Goal: Information Seeking & Learning: Find specific page/section

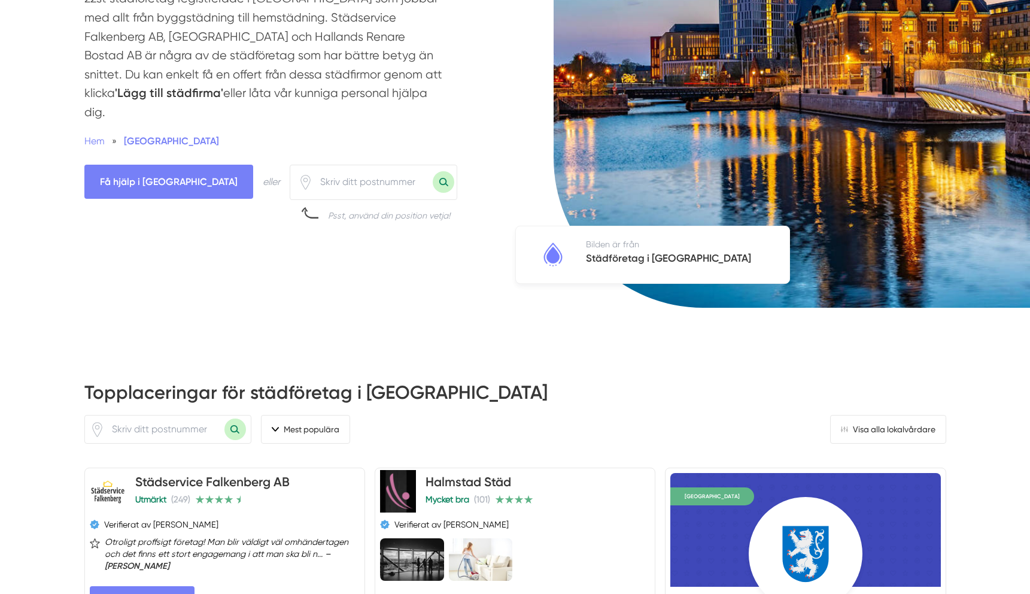
scroll to position [262, 0]
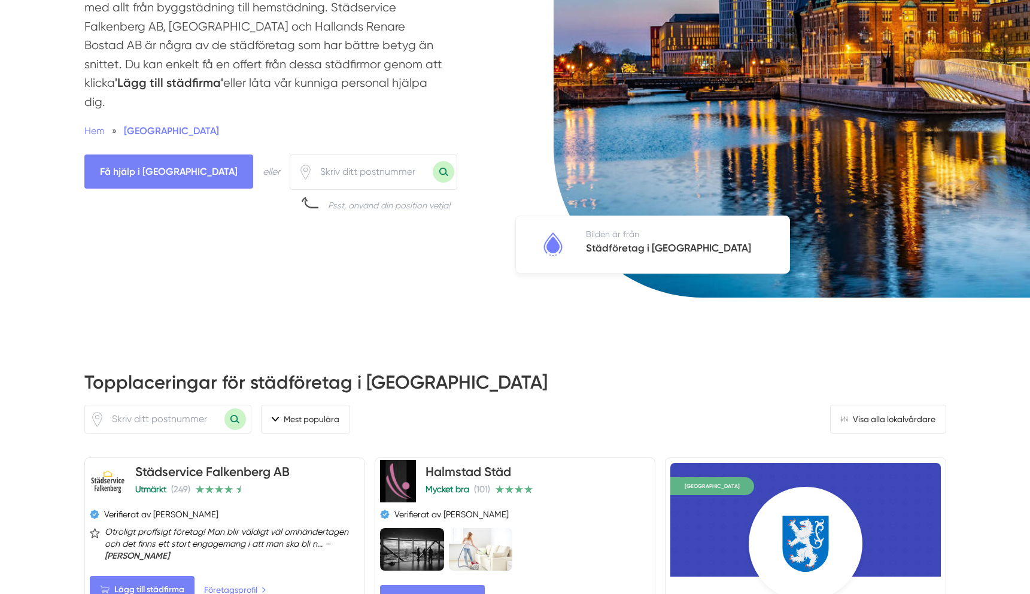
click at [338, 158] on input "number" at bounding box center [373, 172] width 120 height 28
type input "23536"
click at [433, 161] on button "Sök med postnummer" at bounding box center [444, 172] width 22 height 22
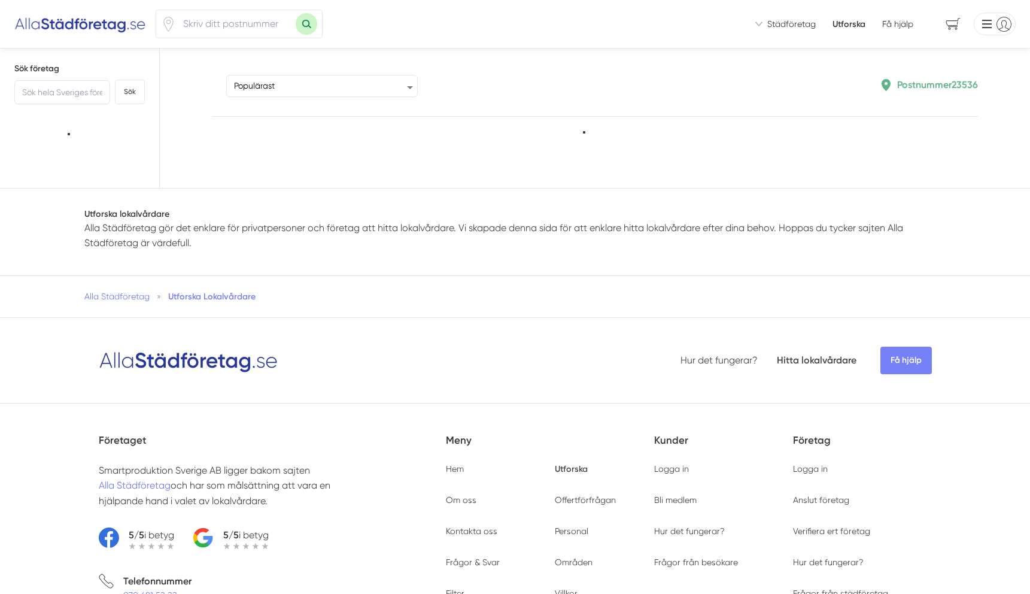
type input "23536"
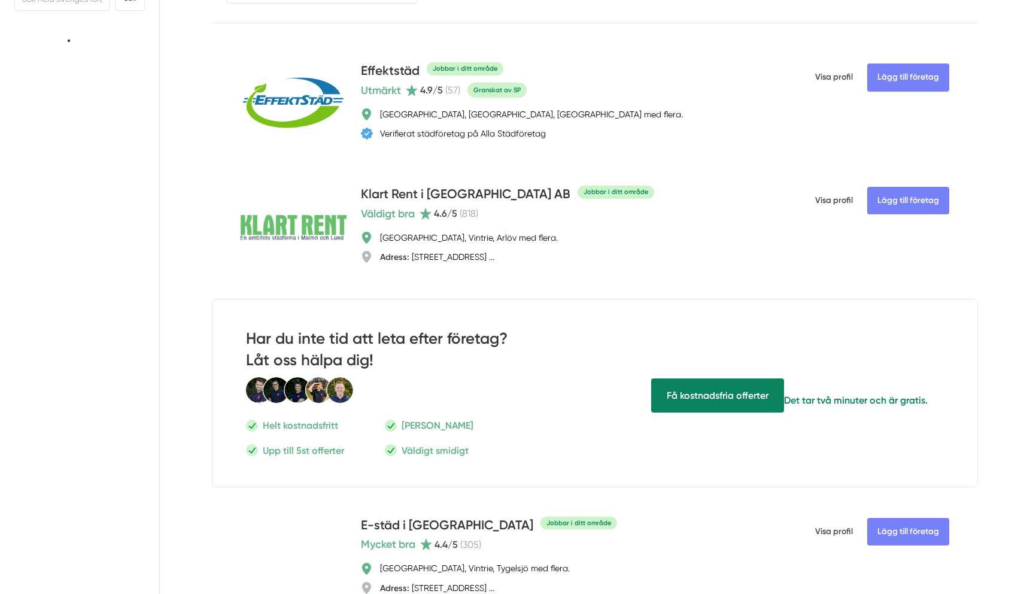
scroll to position [13, 0]
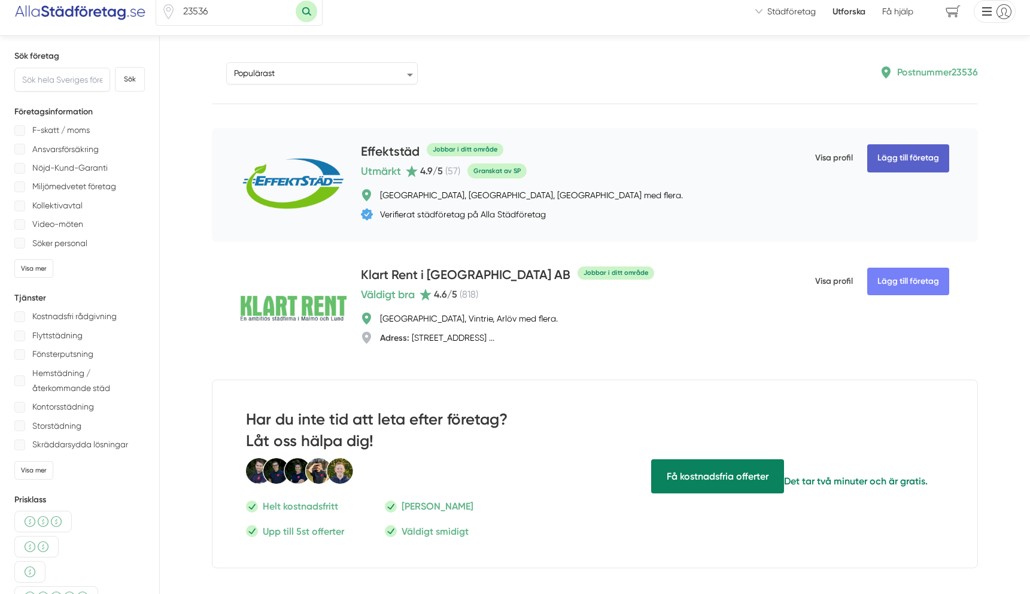
click at [894, 159] on link "Lägg till företag" at bounding box center [908, 158] width 82 height 28
click at [951, 13] on span "1" at bounding box center [948, 11] width 41 height 21
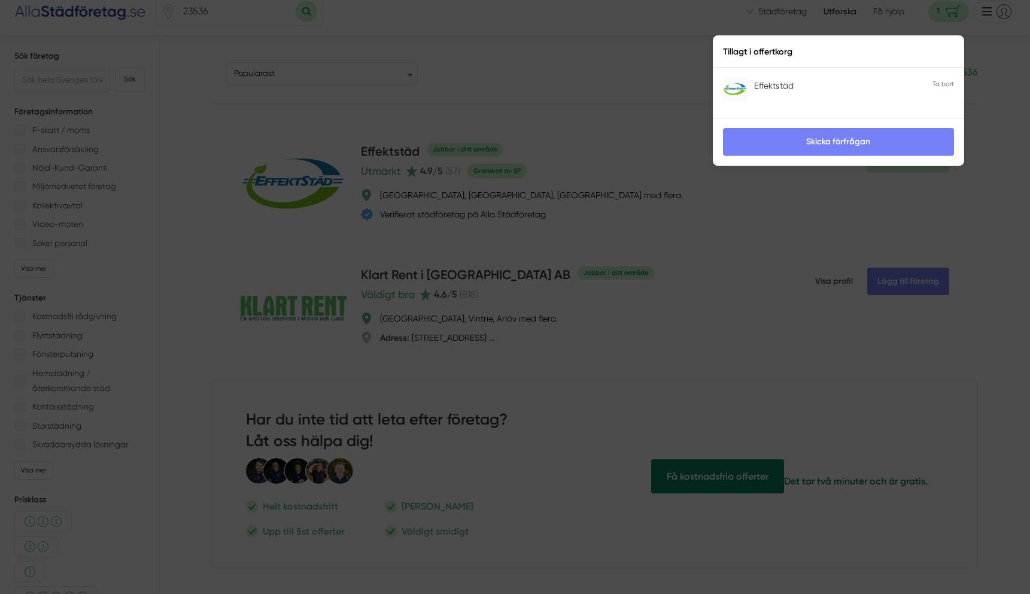
click at [621, 128] on div at bounding box center [515, 297] width 1030 height 594
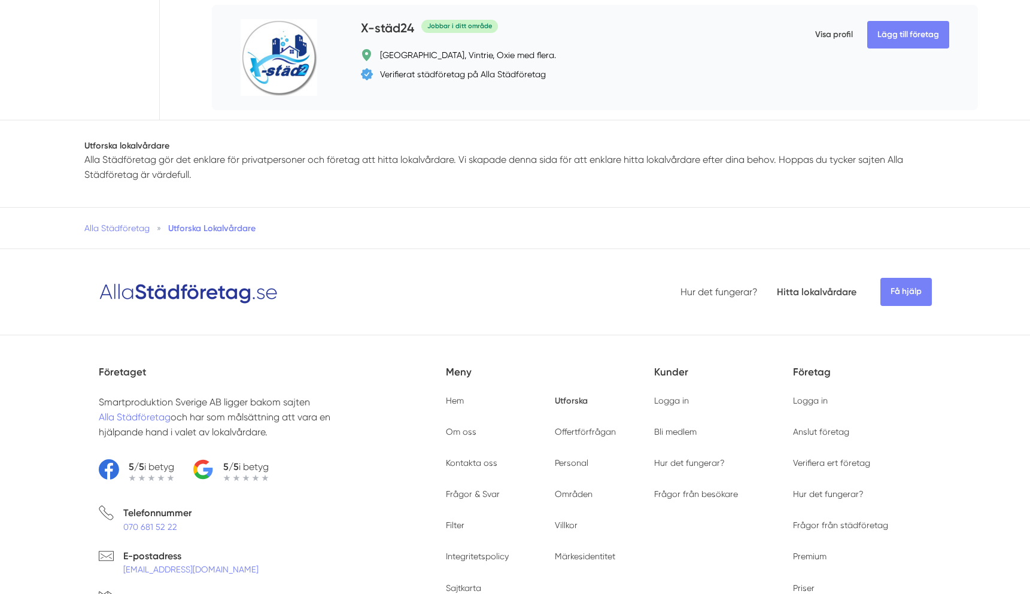
scroll to position [4364, 0]
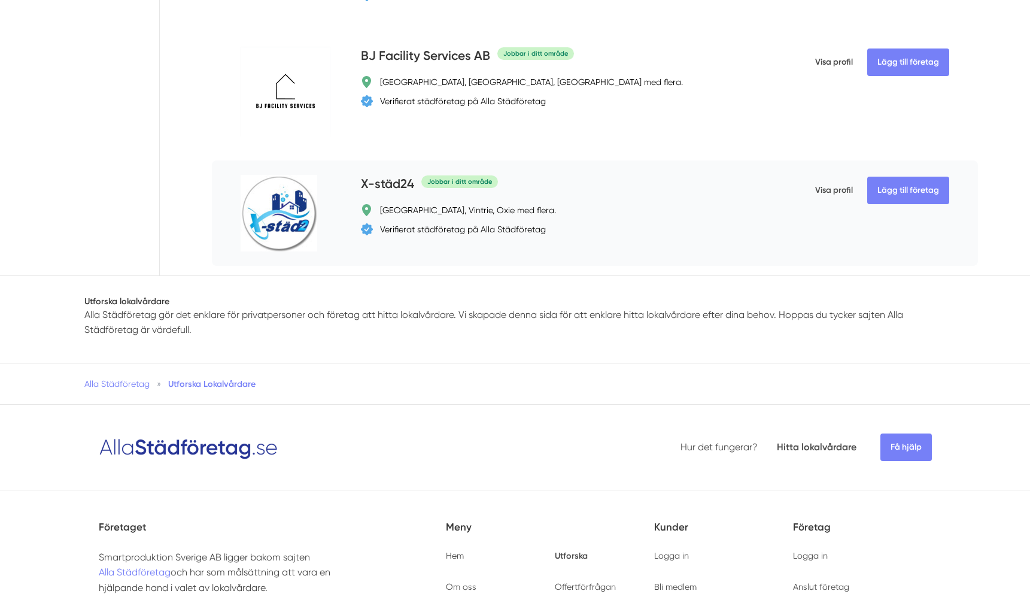
click at [310, 234] on img at bounding box center [279, 213] width 77 height 77
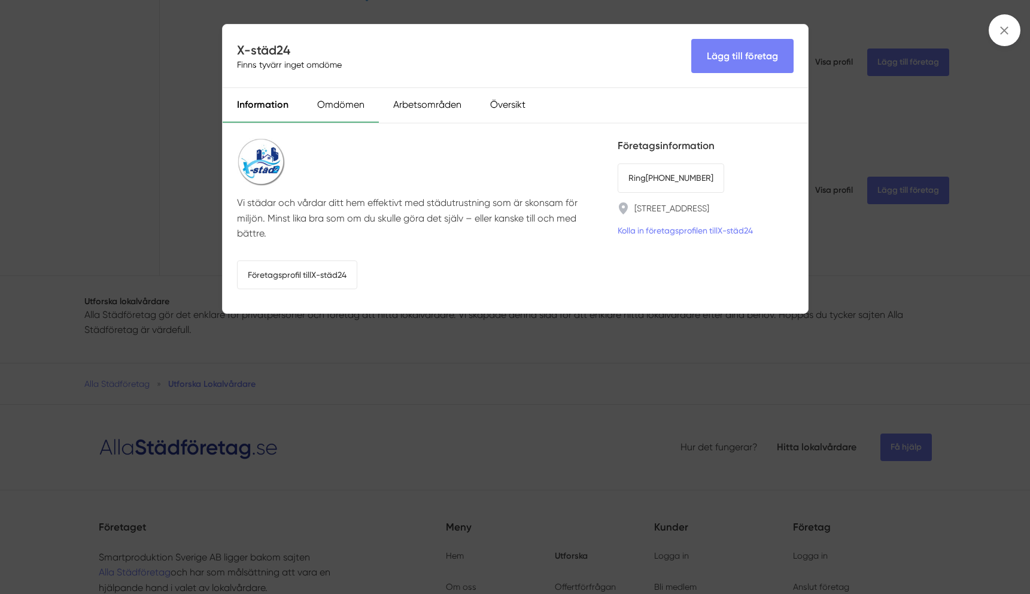
click at [341, 114] on div "Omdömen" at bounding box center [341, 105] width 76 height 35
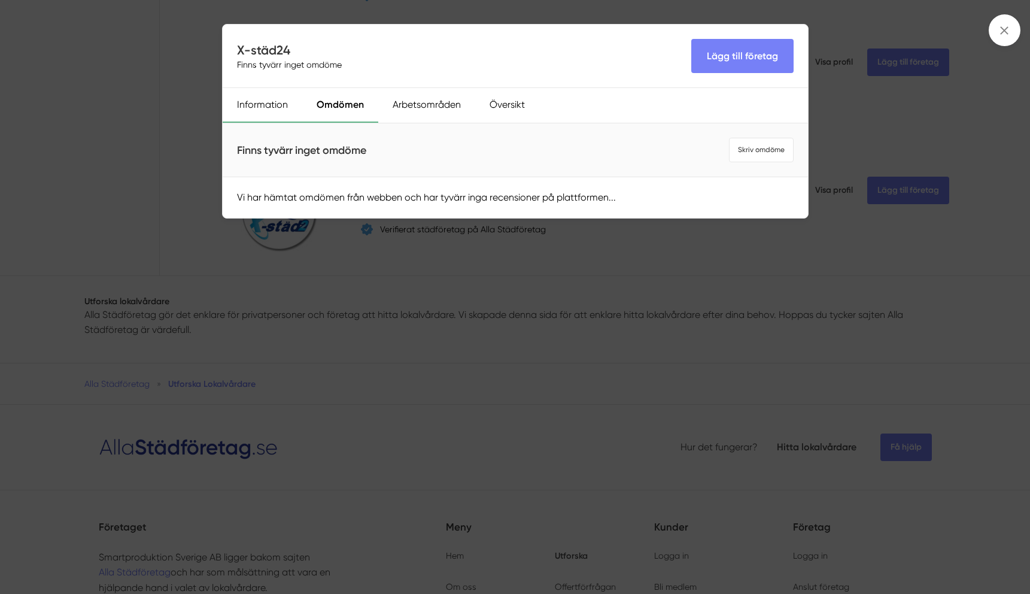
click at [272, 99] on div "Information" at bounding box center [263, 105] width 80 height 35
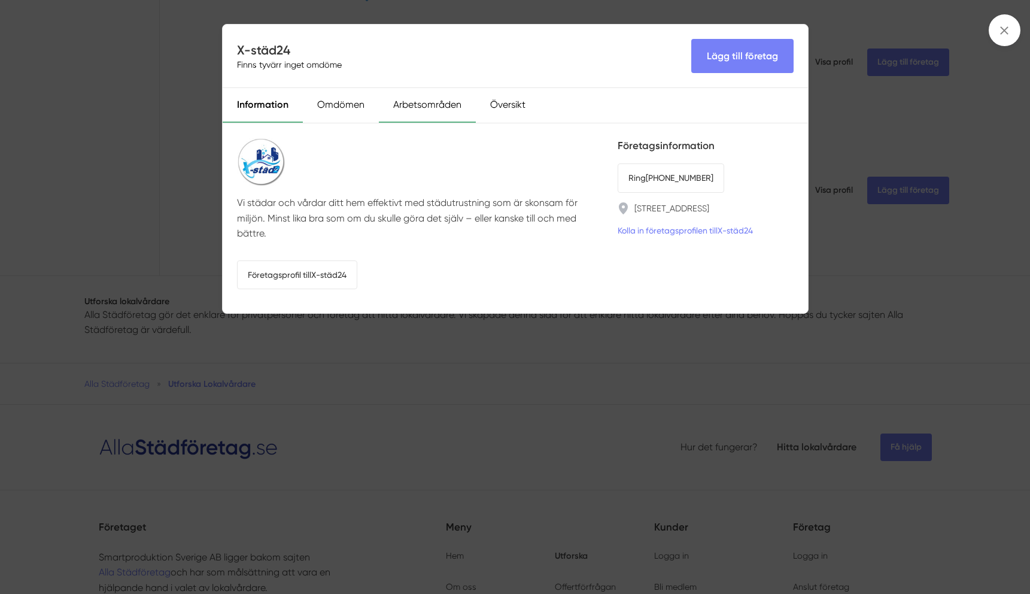
click at [427, 99] on div "Arbetsområden" at bounding box center [427, 105] width 97 height 35
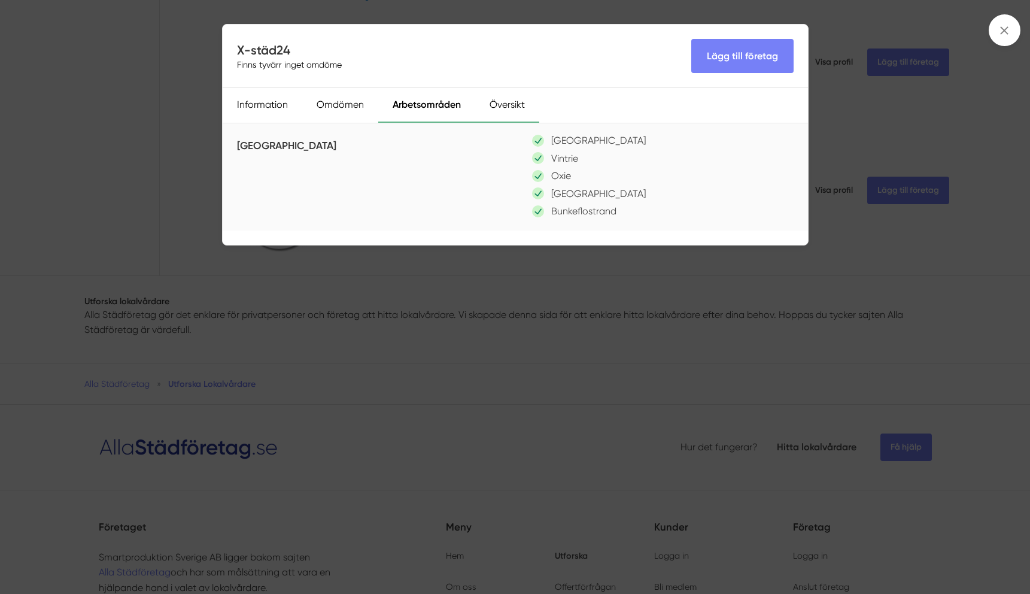
click at [524, 103] on div "Översikt" at bounding box center [507, 105] width 64 height 35
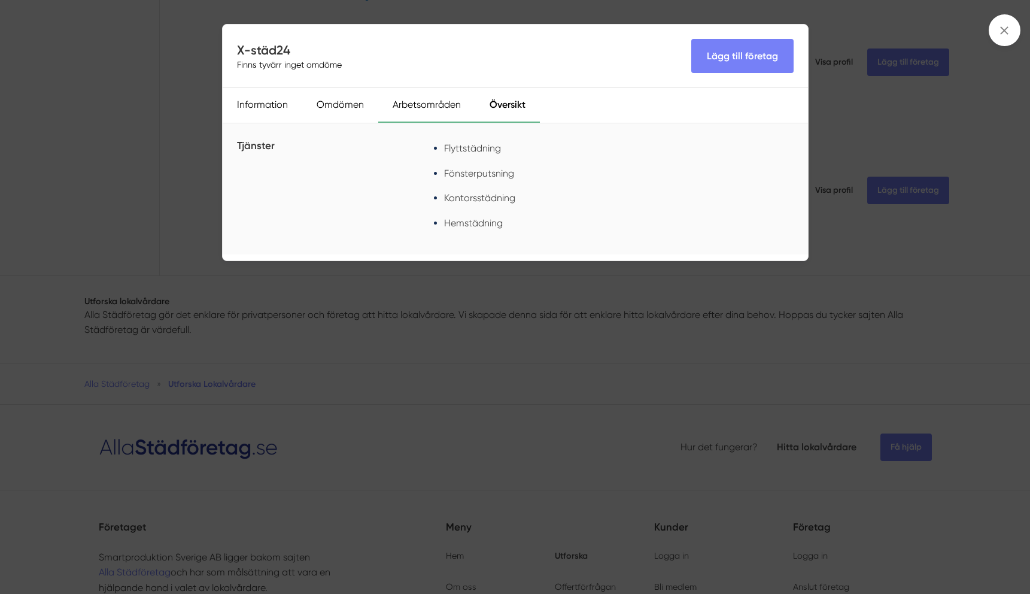
click at [451, 108] on div "Arbetsområden" at bounding box center [426, 105] width 97 height 35
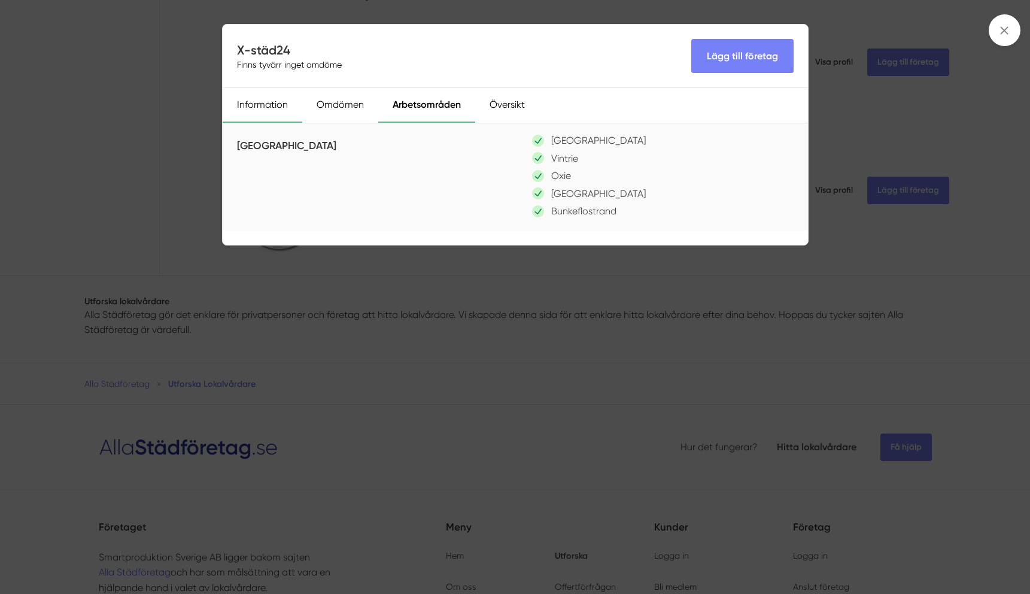
click at [275, 105] on div "Information" at bounding box center [263, 105] width 80 height 35
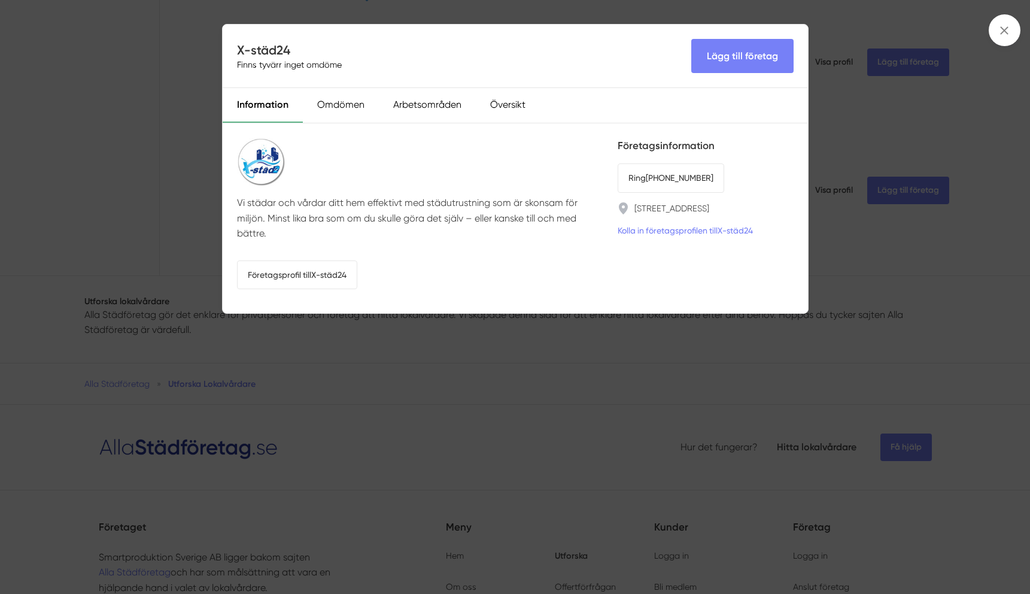
click at [141, 263] on div "X-städ24 Finns tyvärr inget omdöme Lägg till företag Information Omdömen Arbets…" at bounding box center [515, 297] width 1030 height 594
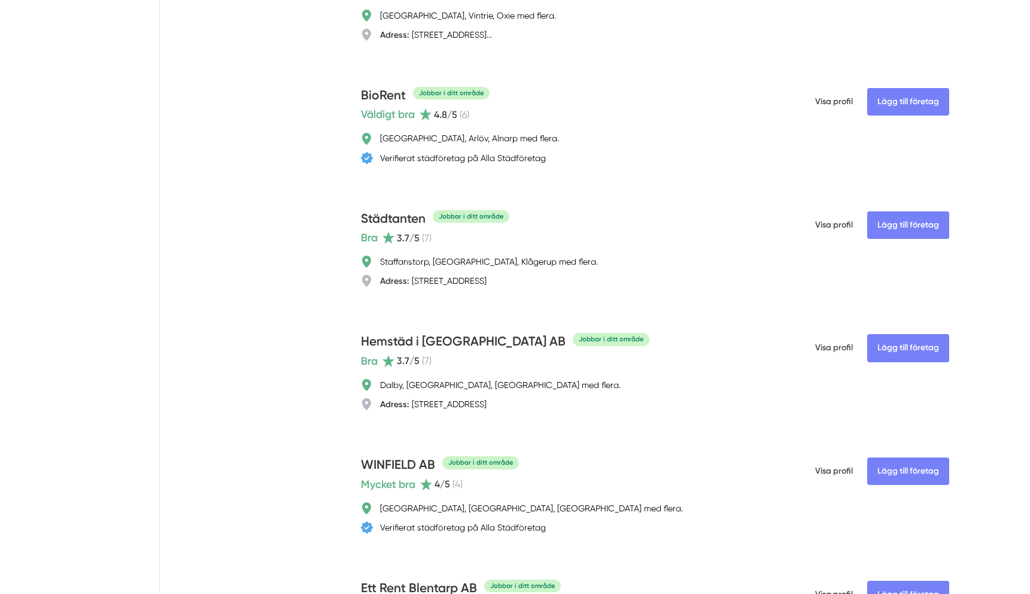
scroll to position [3657, 0]
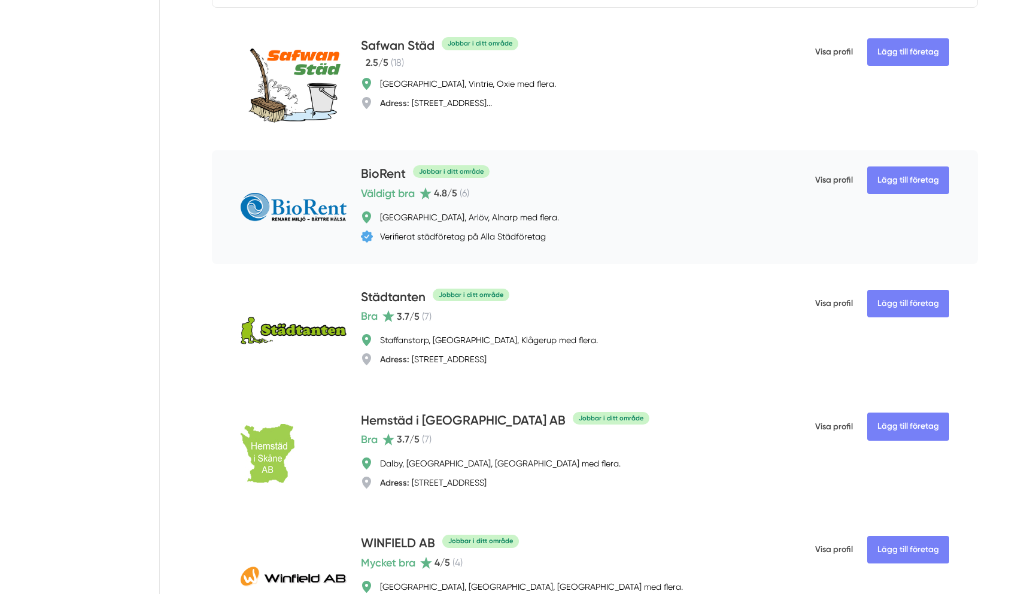
click at [284, 214] on img at bounding box center [294, 207] width 106 height 29
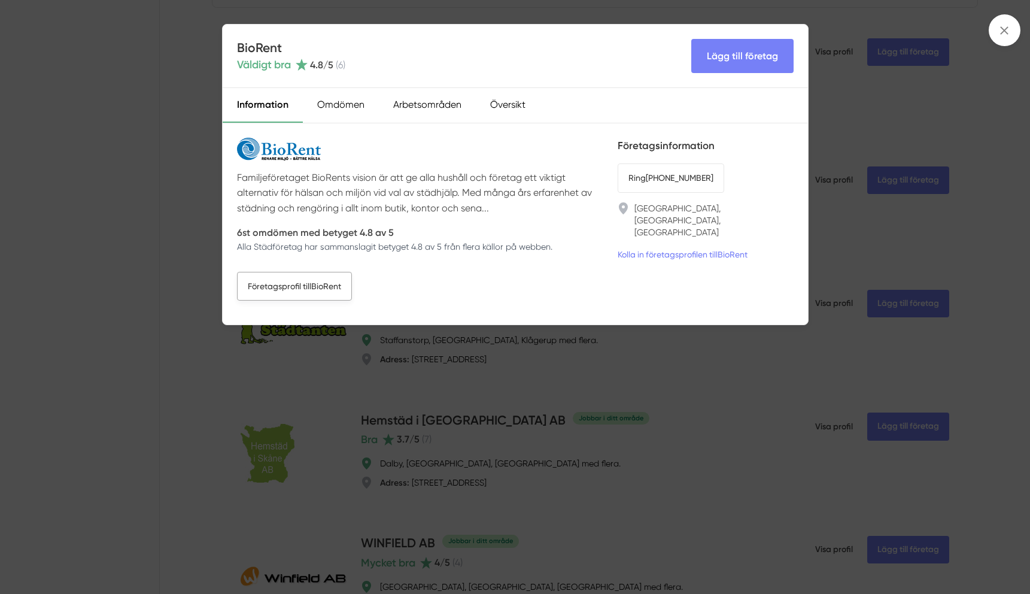
click at [323, 289] on link "Företagsprofil till BioRent" at bounding box center [294, 286] width 115 height 29
